Goal: Transaction & Acquisition: Subscribe to service/newsletter

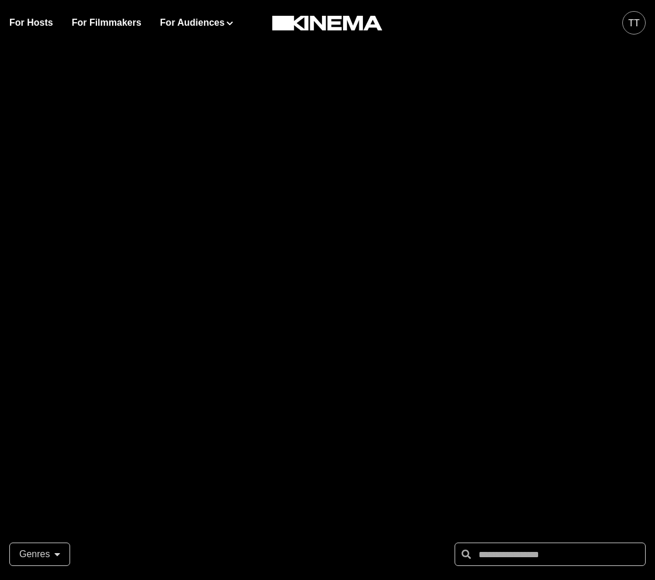
click at [624, 26] on div "tt" at bounding box center [633, 22] width 23 height 23
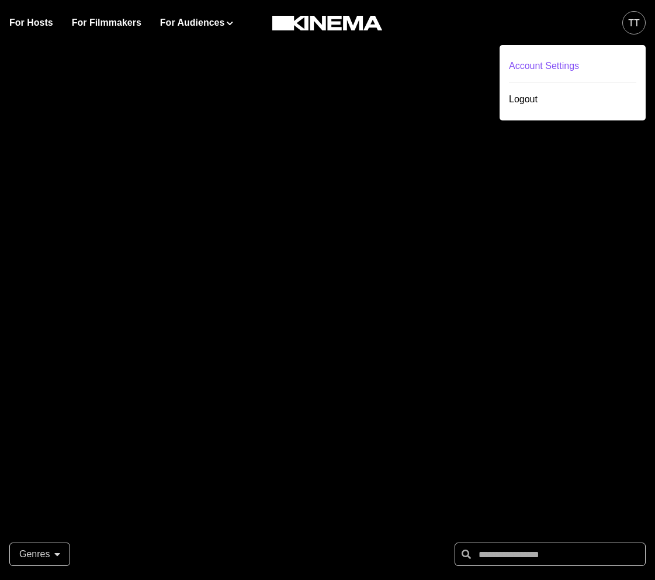
click at [560, 68] on div "Account Settings" at bounding box center [572, 66] width 127 height 33
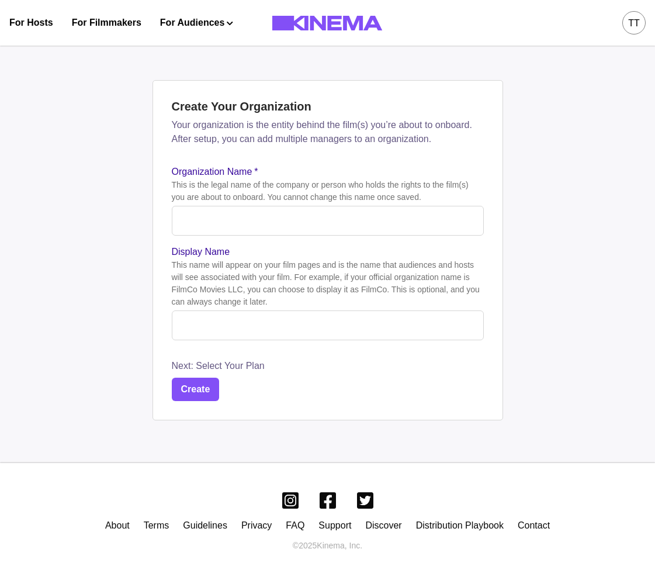
click at [293, 278] on div "This name will appear on your film pages and is the name that audiences and hos…" at bounding box center [328, 283] width 312 height 49
click at [297, 230] on input "Organization Name *" at bounding box center [328, 221] width 312 height 30
type input "**********"
type input "*********"
click at [200, 397] on button "Create" at bounding box center [196, 389] width 48 height 23
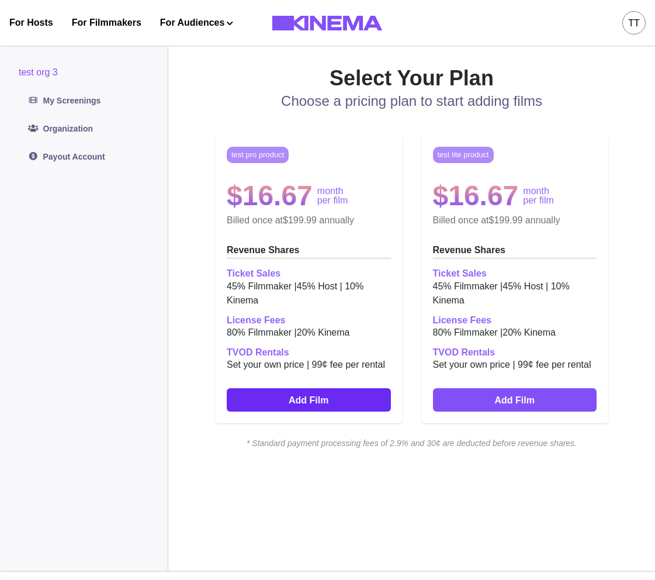
click at [345, 403] on link "Add Film" at bounding box center [309, 399] width 164 height 23
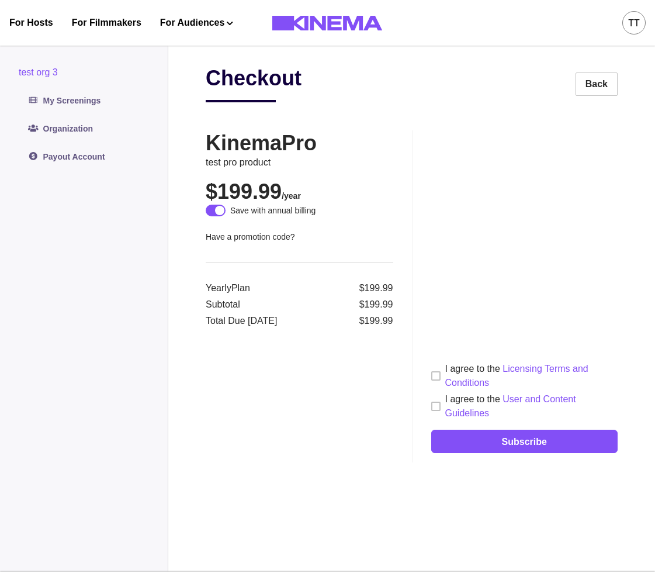
click at [435, 374] on span at bounding box center [435, 375] width 9 height 9
click at [437, 408] on span at bounding box center [435, 405] width 9 height 9
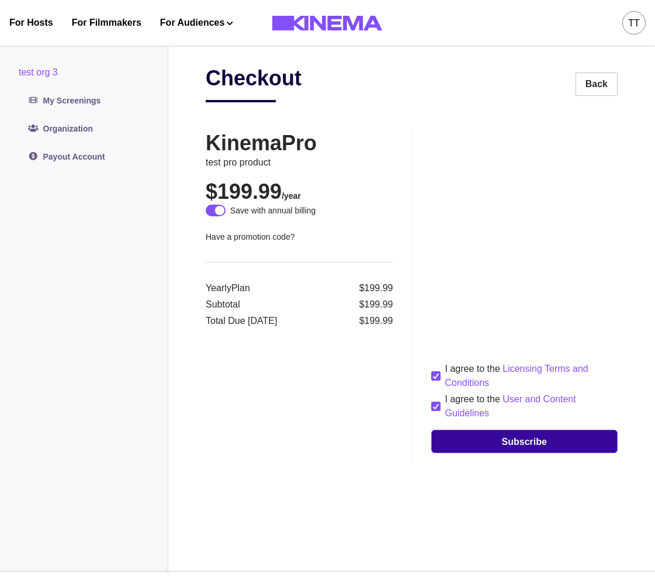
click at [476, 439] on button "Subscribe" at bounding box center [524, 441] width 187 height 23
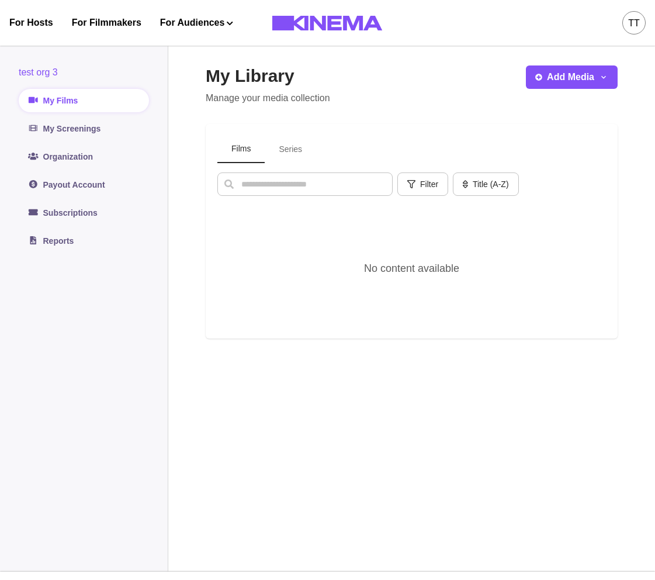
click at [630, 23] on div "tt" at bounding box center [634, 23] width 12 height 14
click at [592, 22] on div "tt Dashboard Account Settings Logout" at bounding box center [518, 23] width 255 height 46
